Goal: Task Accomplishment & Management: Use online tool/utility

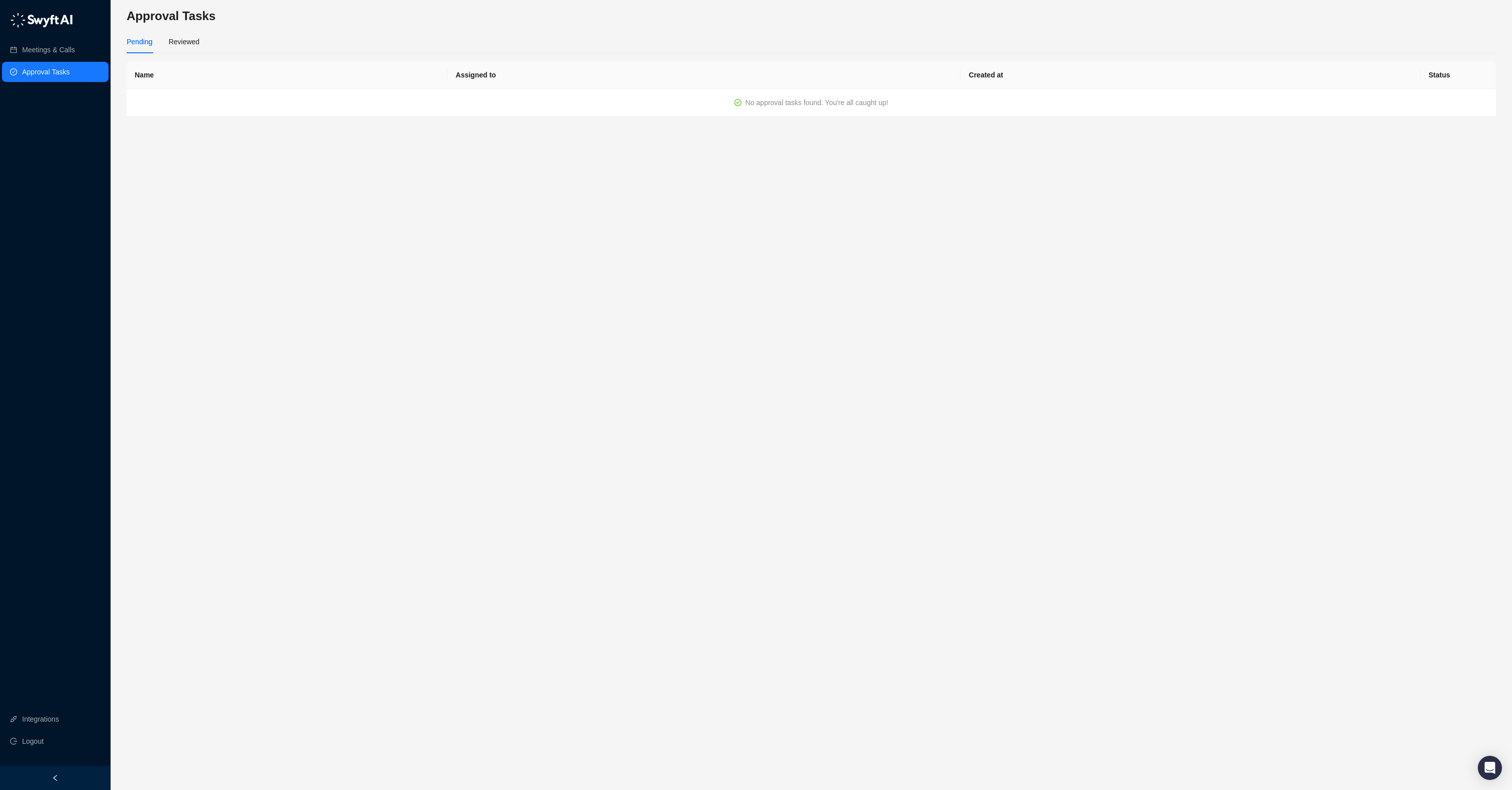
click at [141, 45] on div "Pending" at bounding box center [139, 42] width 25 height 11
click at [70, 77] on link "Approval Tasks" at bounding box center [46, 72] width 48 height 20
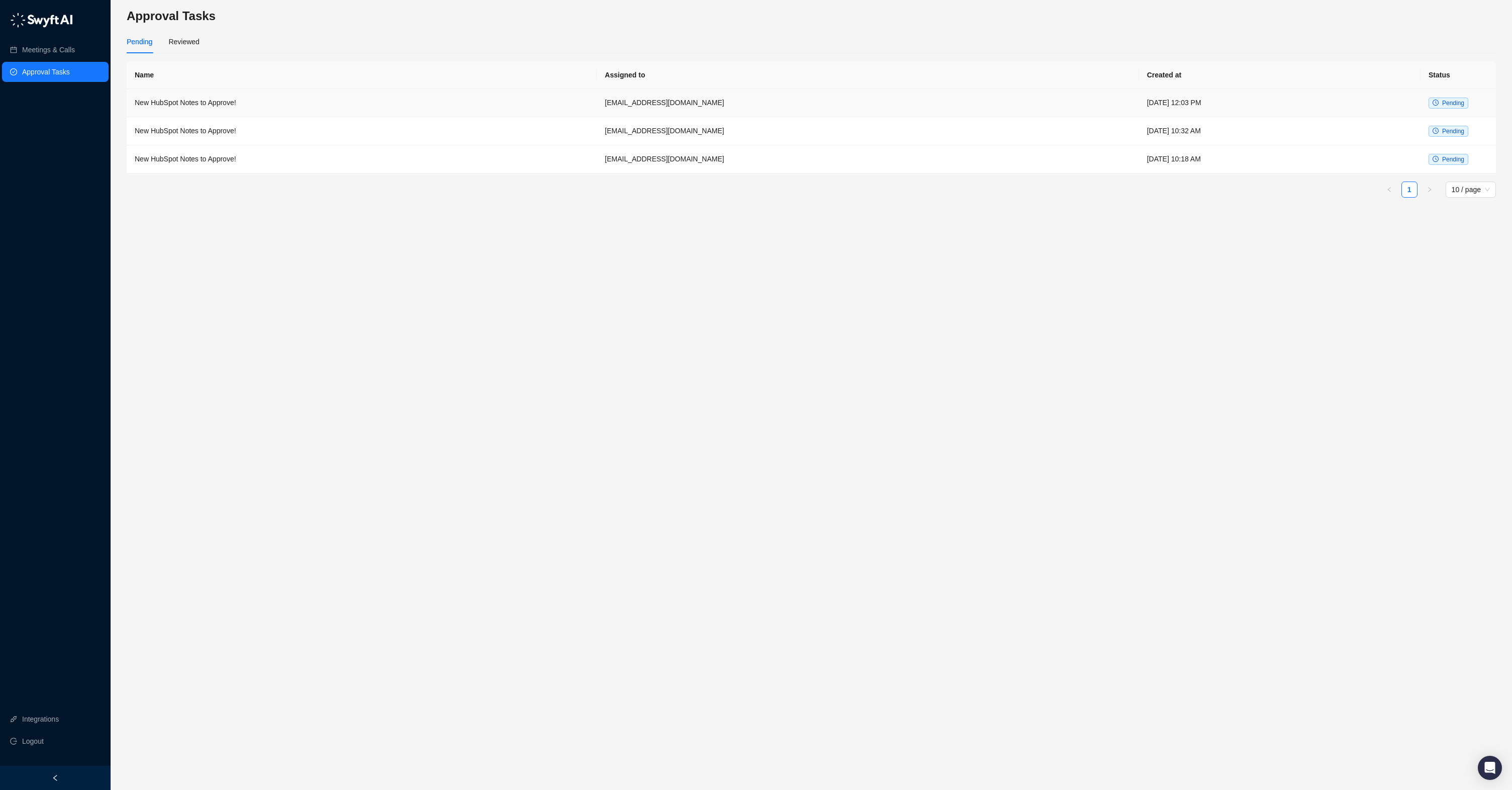
click at [287, 104] on td "New HubSpot Notes to Approve!" at bounding box center [361, 103] width 470 height 28
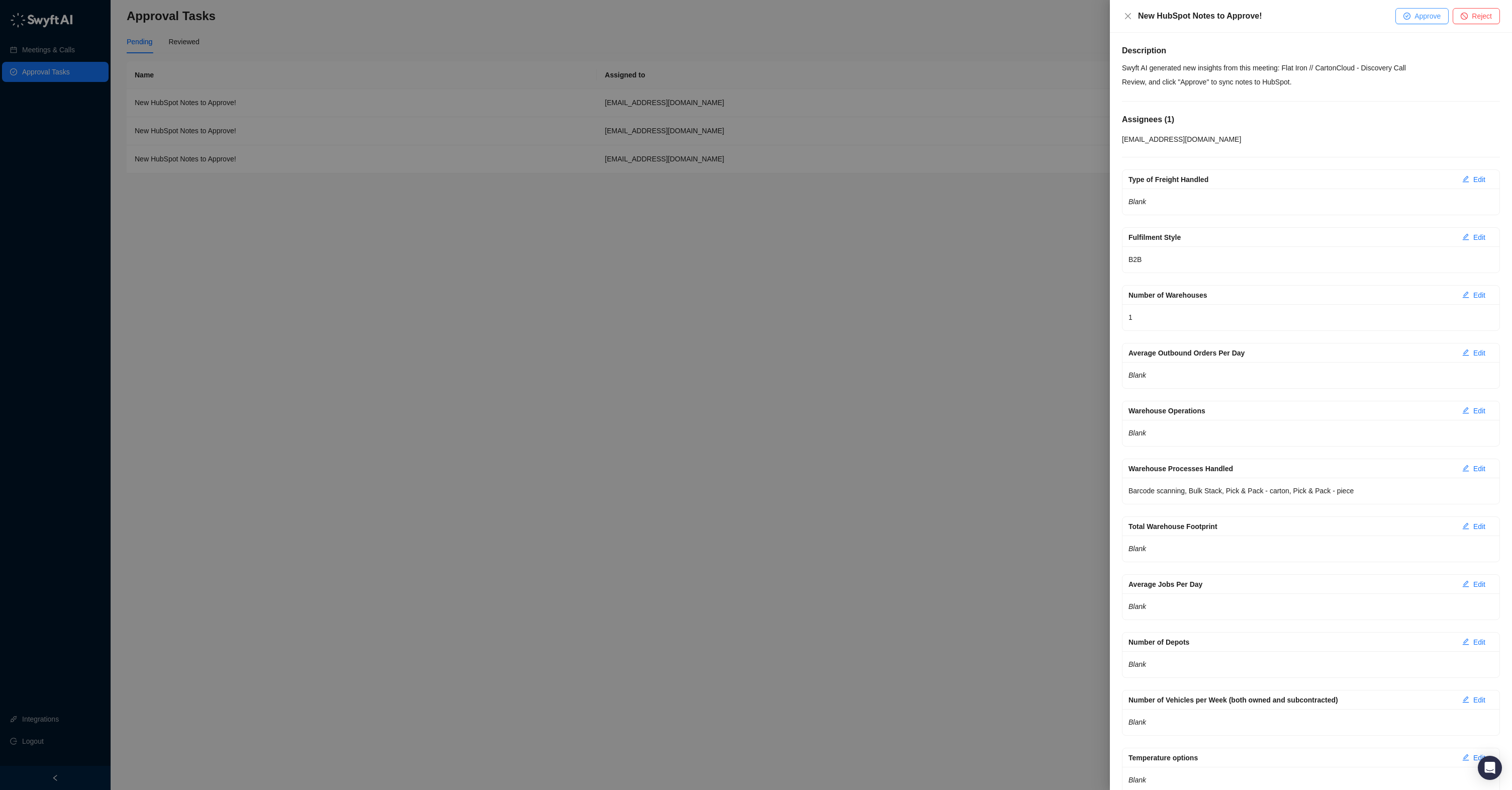
click at [1427, 20] on span "Approve" at bounding box center [1427, 16] width 26 height 11
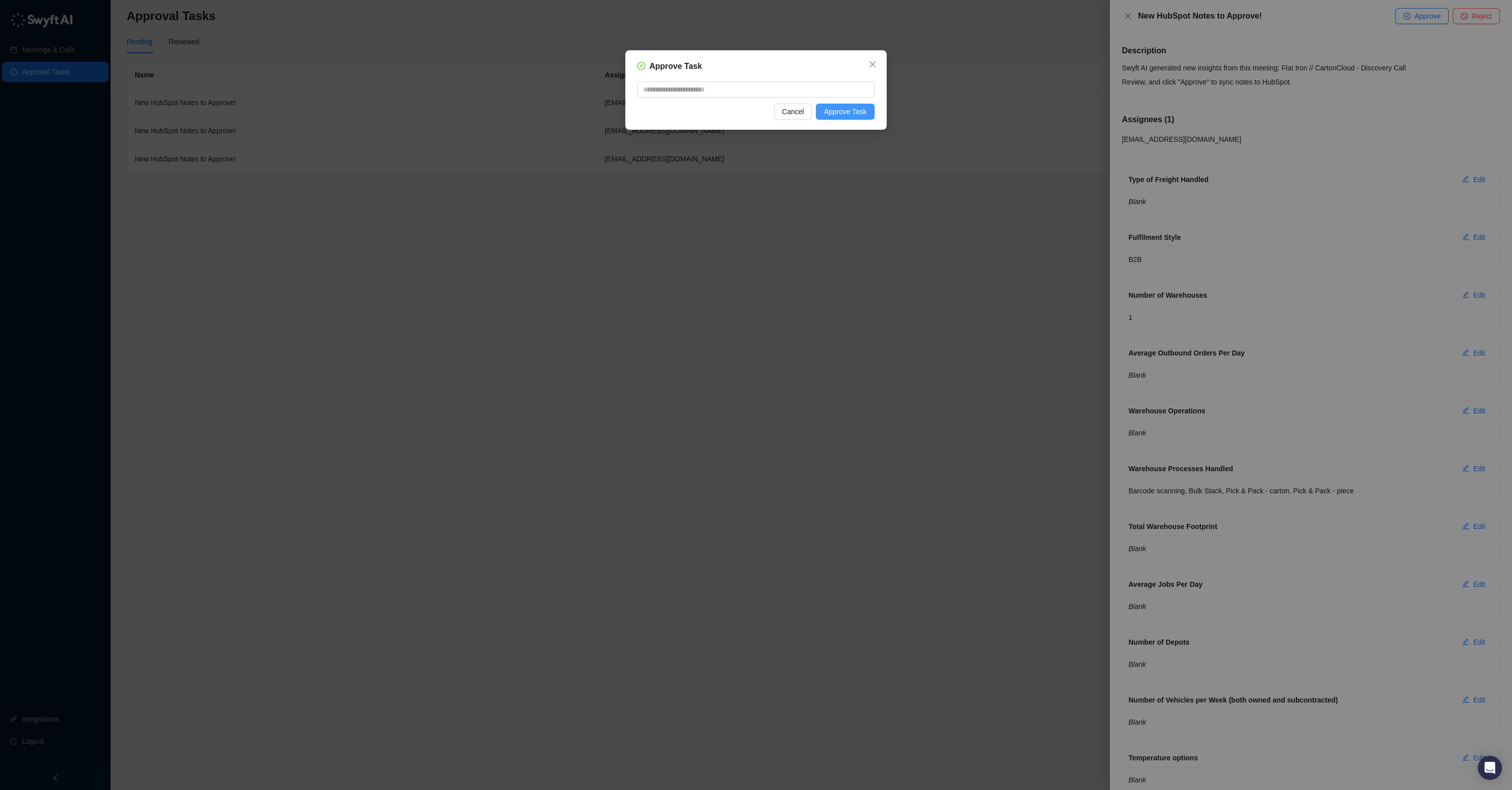
click at [840, 107] on span "Approve Task" at bounding box center [845, 112] width 42 height 11
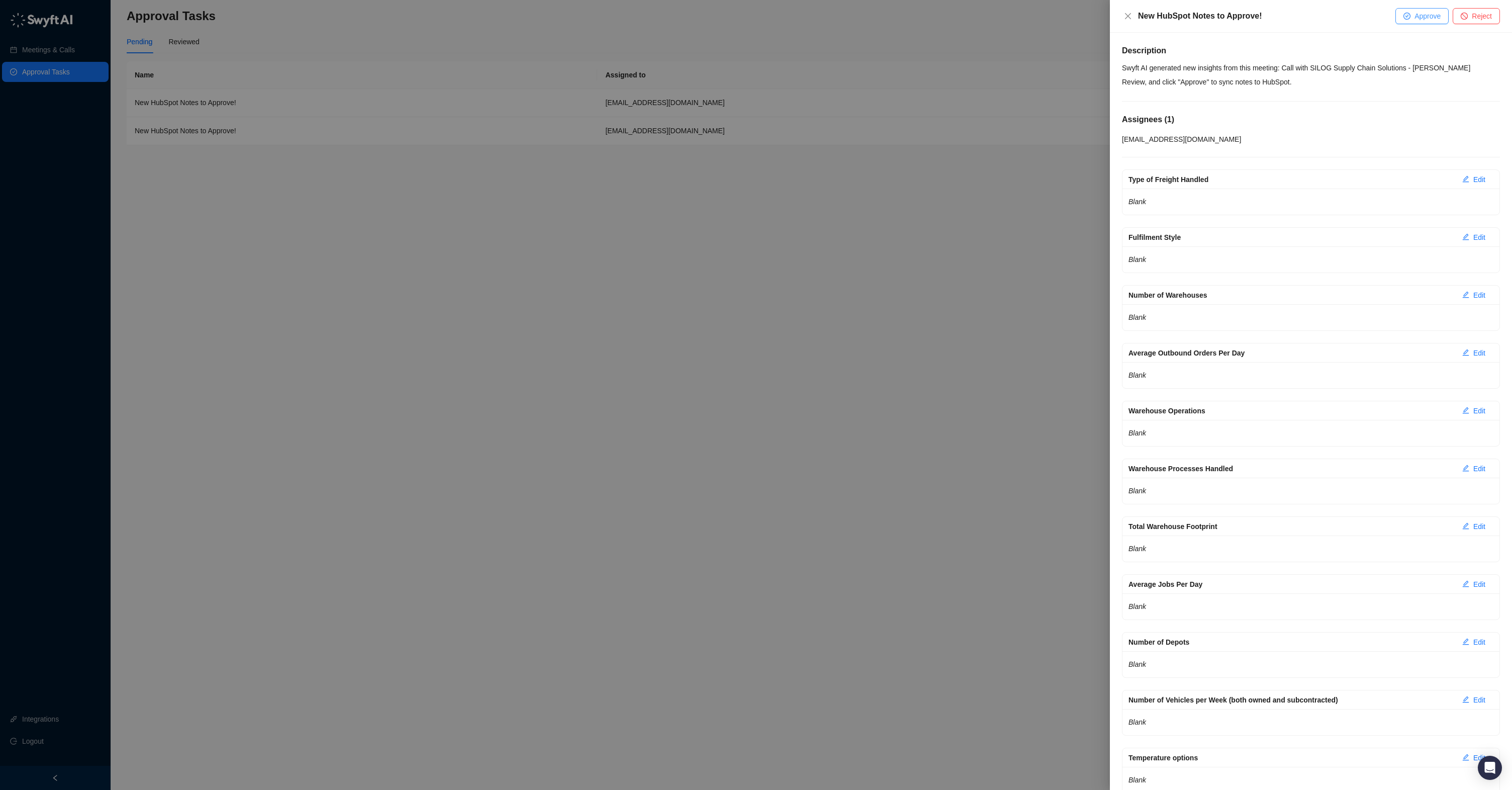
click at [1425, 16] on span "Approve" at bounding box center [1427, 16] width 26 height 11
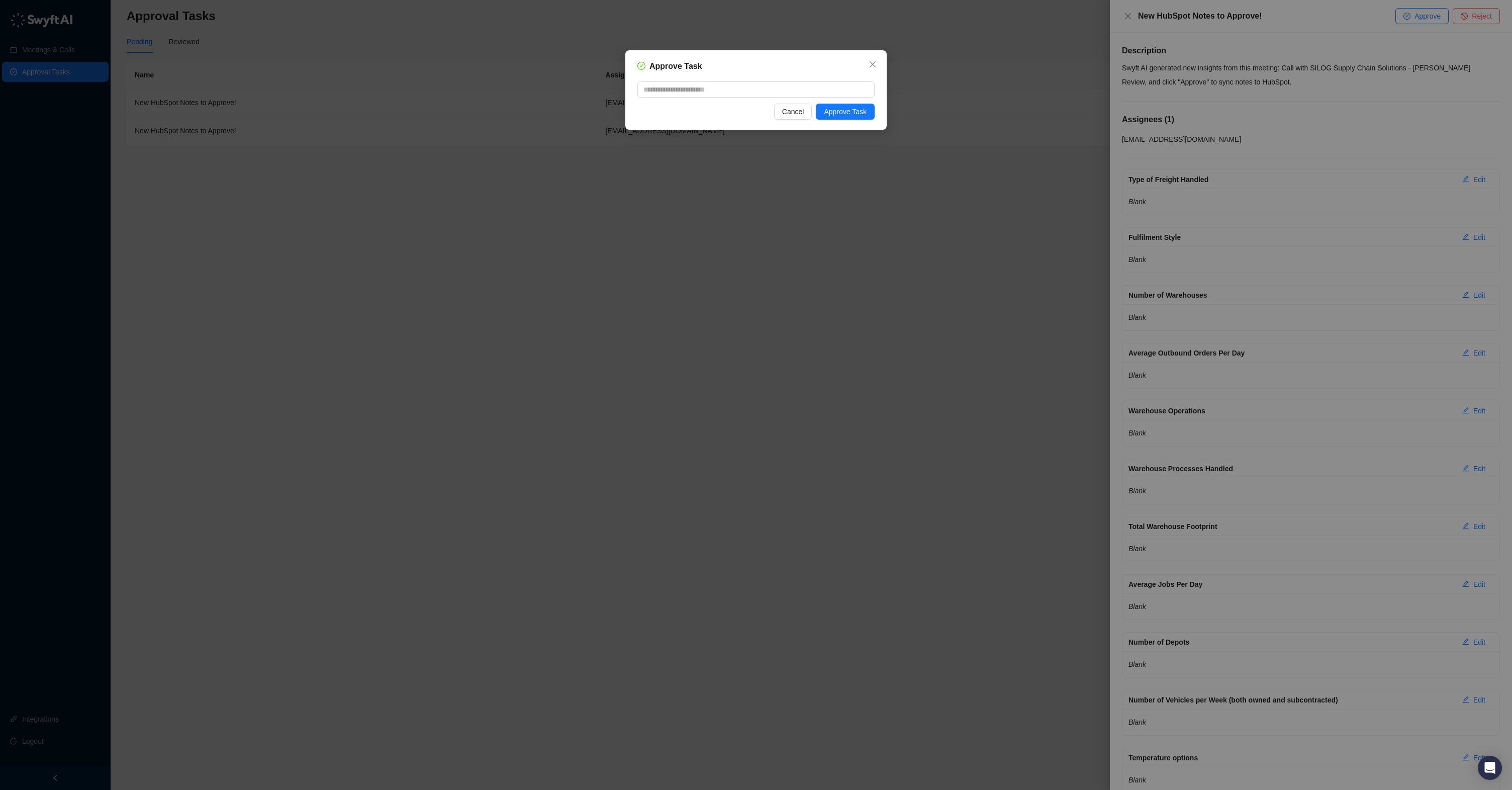
drag, startPoint x: 859, startPoint y: 111, endPoint x: 875, endPoint y: 109, distance: 16.1
click at [859, 111] on span "Approve Task" at bounding box center [845, 112] width 42 height 11
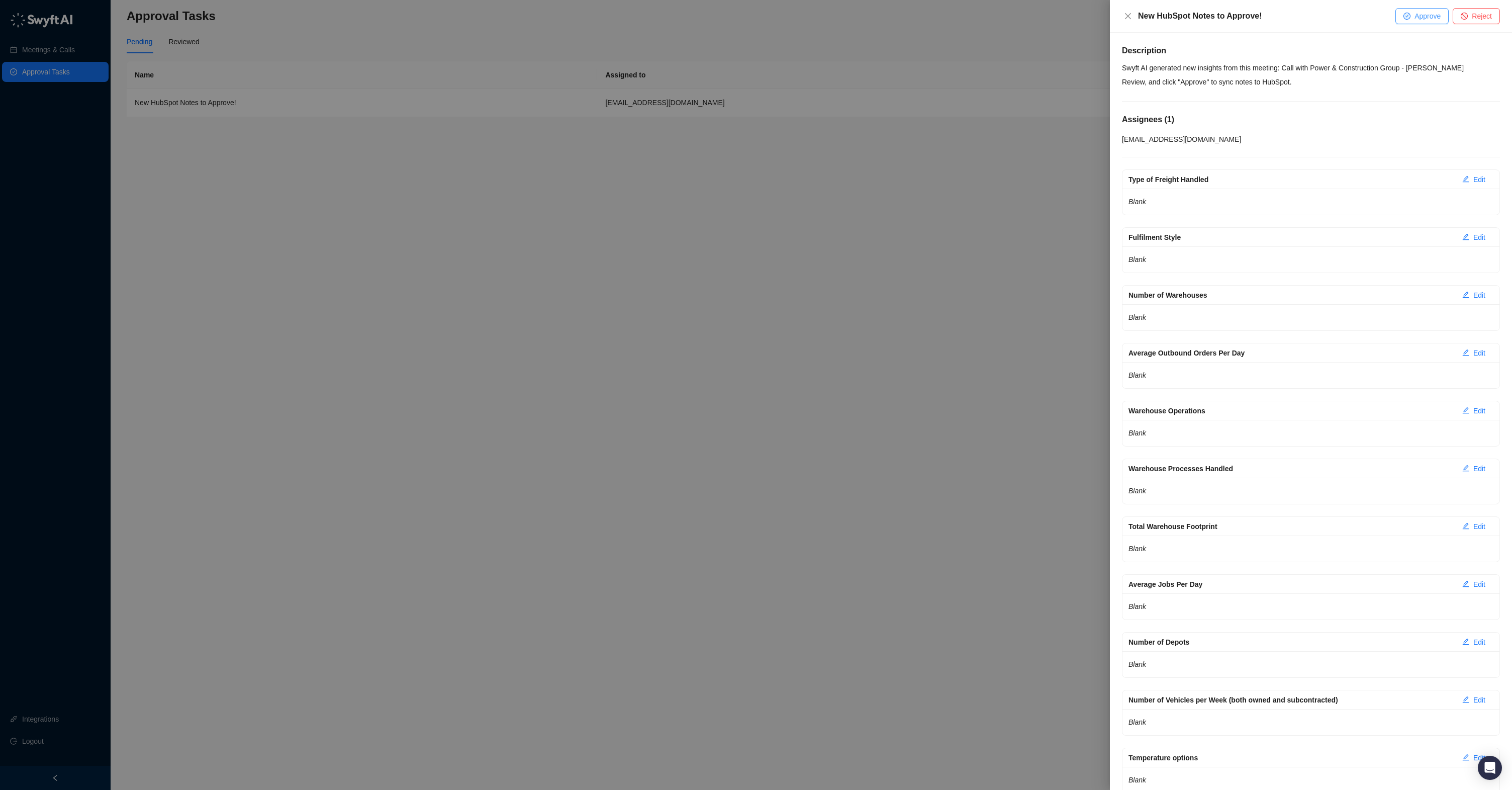
click at [1414, 16] on span "Approve" at bounding box center [1427, 16] width 26 height 11
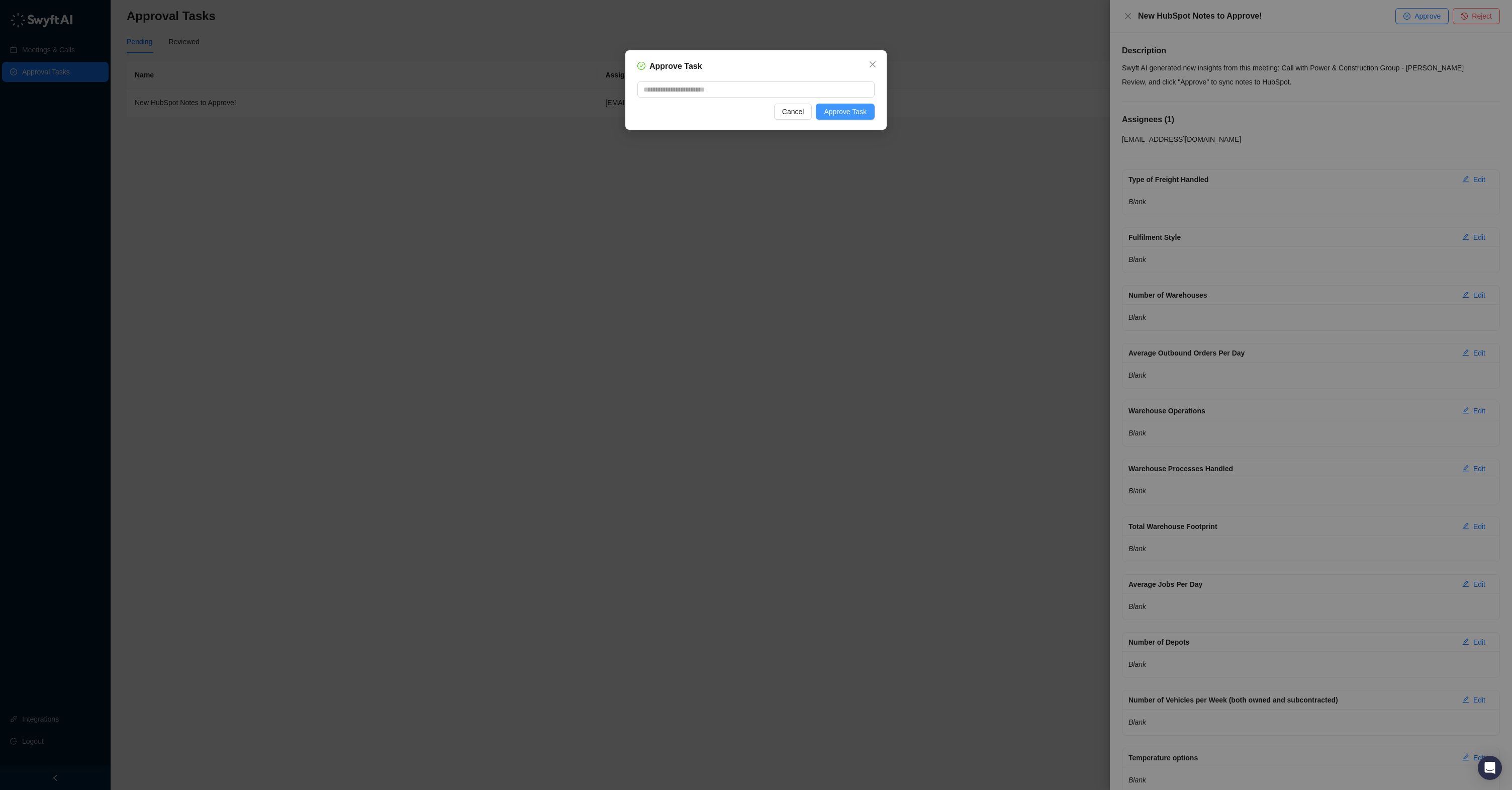
click at [847, 116] on span "Approve Task" at bounding box center [845, 112] width 42 height 11
